Goal: Task Accomplishment & Management: Complete application form

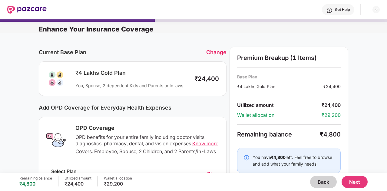
click at [216, 50] on div "Change" at bounding box center [216, 52] width 20 height 6
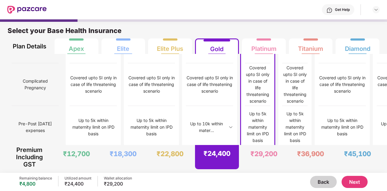
scroll to position [546, 0]
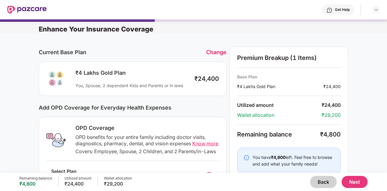
click at [216, 52] on div "Change" at bounding box center [216, 52] width 20 height 6
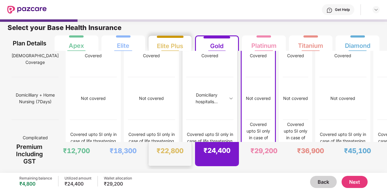
scroll to position [381, 0]
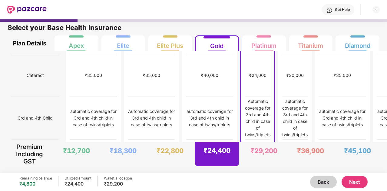
click at [11, 12] on img at bounding box center [26, 10] width 39 height 8
click at [325, 182] on button "Back" at bounding box center [323, 182] width 27 height 12
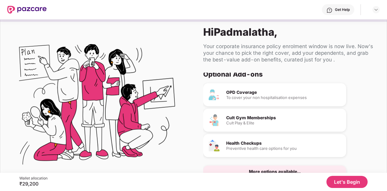
scroll to position [27, 0]
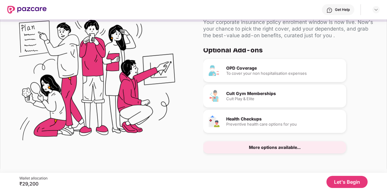
click at [335, 181] on button "Let's Begin" at bounding box center [347, 182] width 41 height 12
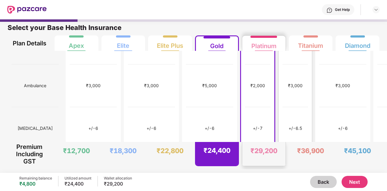
scroll to position [295, 0]
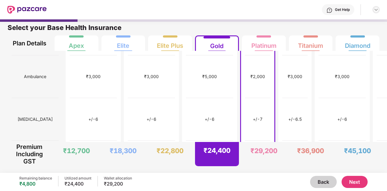
click at [377, 9] on img at bounding box center [376, 9] width 5 height 5
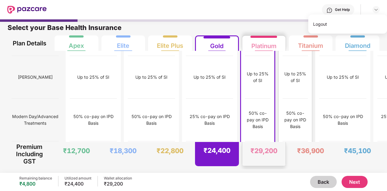
scroll to position [808, 0]
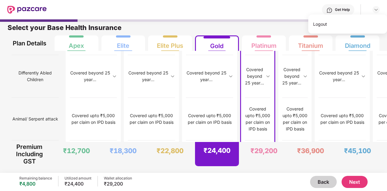
click at [360, 178] on button "Next" at bounding box center [355, 182] width 26 height 12
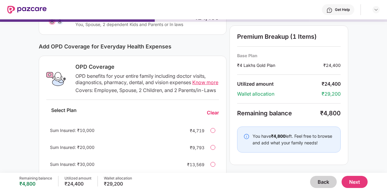
scroll to position [60, 0]
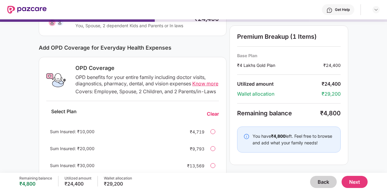
click at [202, 83] on span "Know more" at bounding box center [205, 84] width 26 height 6
